Goal: Information Seeking & Learning: Learn about a topic

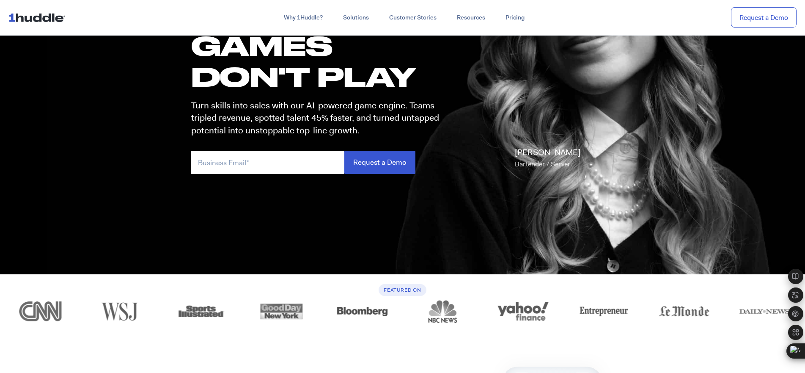
scroll to position [71, 0]
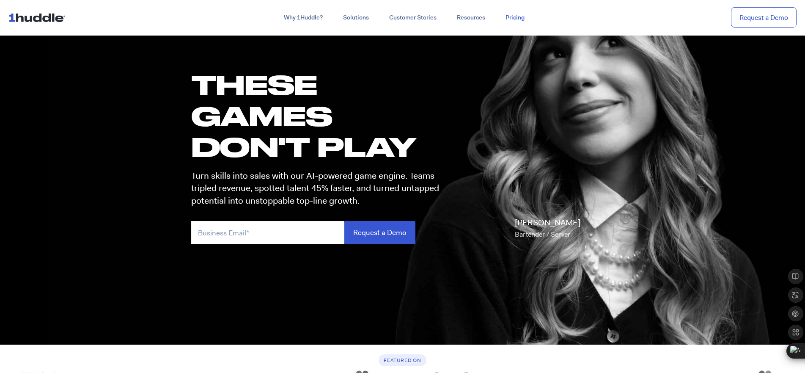
click at [524, 17] on link "Pricing" at bounding box center [515, 17] width 39 height 15
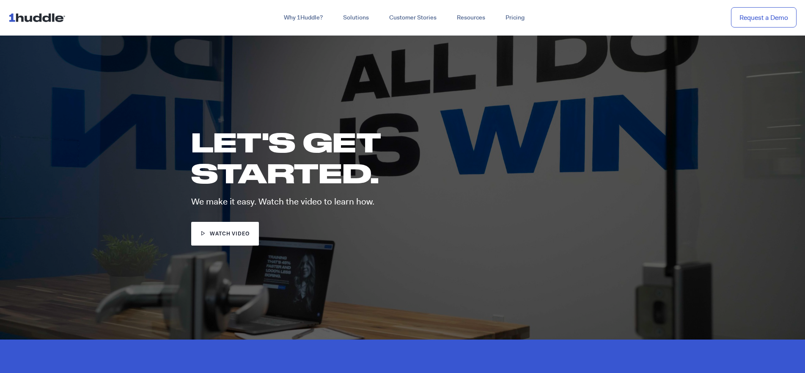
click at [223, 237] on span "watch video" at bounding box center [230, 234] width 40 height 8
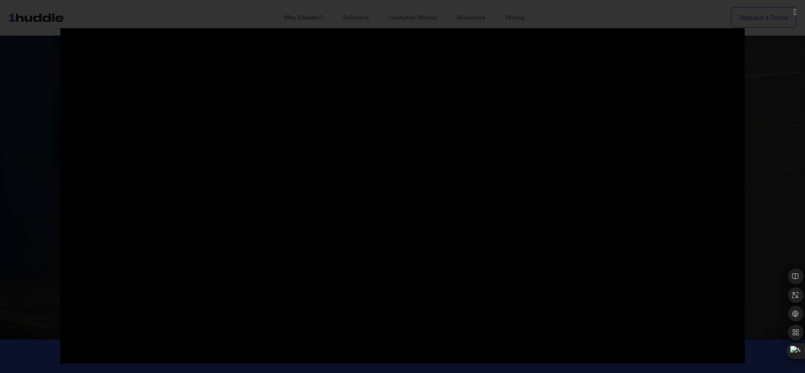
click at [764, 194] on div at bounding box center [402, 186] width 805 height 317
